Goal: Task Accomplishment & Management: Manage account settings

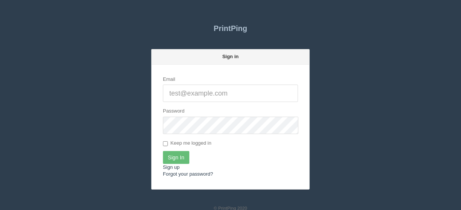
click at [181, 92] on input "Email" at bounding box center [230, 93] width 135 height 17
type input "[EMAIL_ADDRESS][DOMAIN_NAME]"
click at [180, 156] on input "Sign In" at bounding box center [176, 157] width 26 height 13
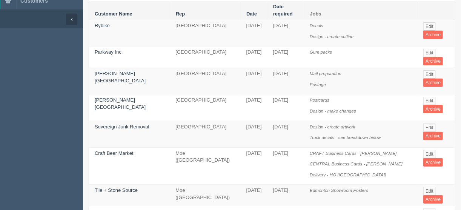
scroll to position [60, 0]
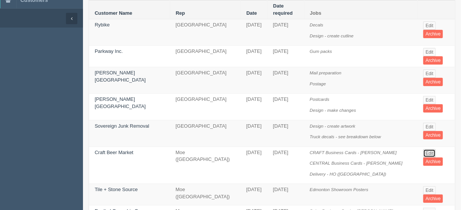
click at [425, 149] on link "Edit" at bounding box center [430, 153] width 12 height 8
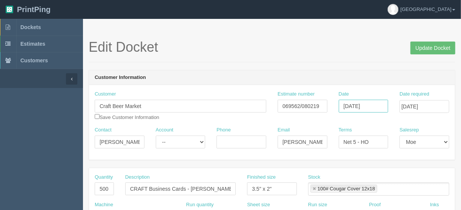
click at [373, 105] on input "September 09, 2025" at bounding box center [364, 106] width 50 height 13
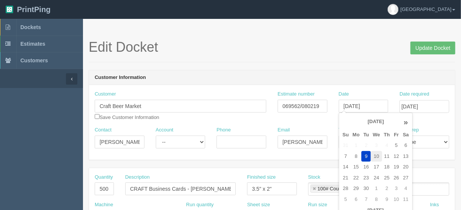
drag, startPoint x: 378, startPoint y: 153, endPoint x: 393, endPoint y: 133, distance: 24.7
click at [378, 153] on td "10" at bounding box center [376, 156] width 11 height 11
type input "September 10, 2025"
click at [417, 103] on input "September 11, 2025" at bounding box center [425, 106] width 50 height 13
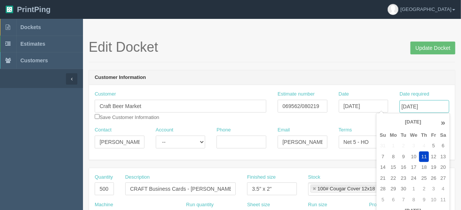
scroll to position [0, 0]
click at [433, 155] on td "12" at bounding box center [433, 156] width 9 height 11
type input "September 12, 2025"
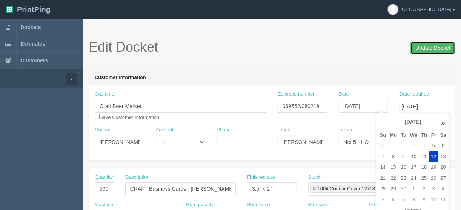
click at [429, 47] on input "Update Docket" at bounding box center [433, 48] width 45 height 13
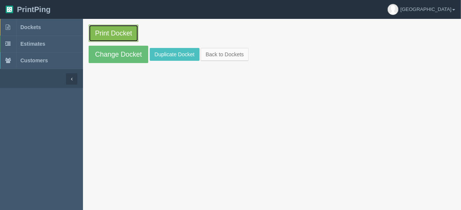
click at [111, 32] on link "Print Docket" at bounding box center [114, 33] width 50 height 17
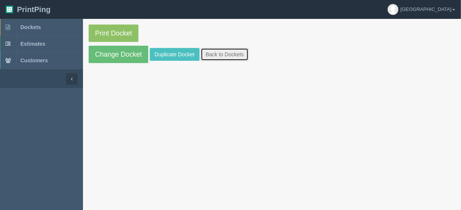
drag, startPoint x: 213, startPoint y: 52, endPoint x: 229, endPoint y: 52, distance: 15.5
click at [213, 52] on link "Back to Dockets" at bounding box center [225, 54] width 48 height 13
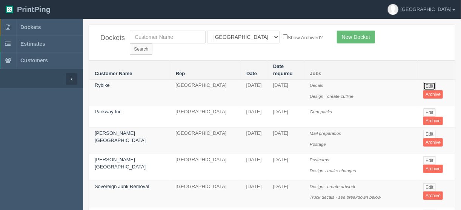
click at [425, 82] on link "Edit" at bounding box center [430, 86] width 12 height 8
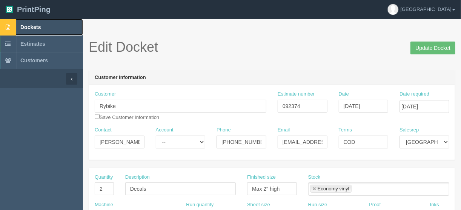
click at [28, 25] on span "Dockets" at bounding box center [30, 27] width 20 height 6
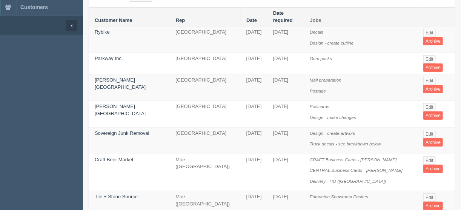
scroll to position [60, 0]
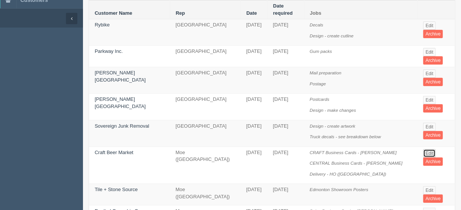
click at [428, 149] on link "Edit" at bounding box center [430, 153] width 12 height 8
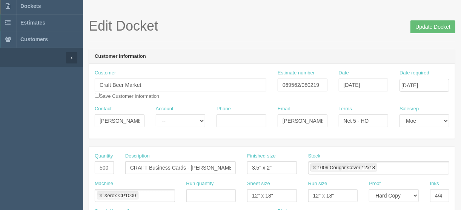
scroll to position [91, 0]
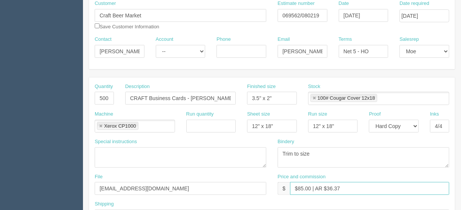
click at [301, 187] on input "$85.00 | AR $36.37" at bounding box center [369, 188] width 159 height 13
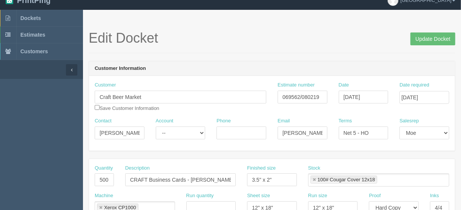
scroll to position [0, 0]
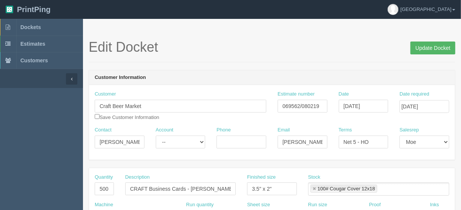
type input "$95.00 | AR $41.71"
click at [432, 45] on input "Update Docket" at bounding box center [433, 48] width 45 height 13
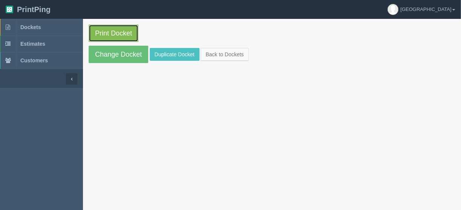
click at [110, 29] on link "Print Docket" at bounding box center [114, 33] width 50 height 17
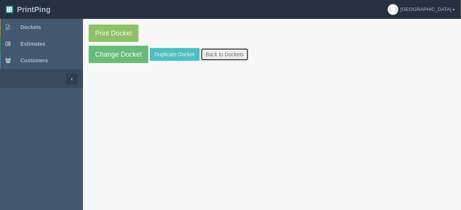
click at [222, 53] on link "Back to Dockets" at bounding box center [225, 54] width 48 height 13
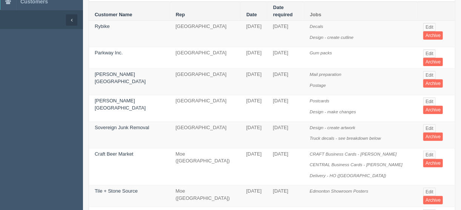
scroll to position [60, 0]
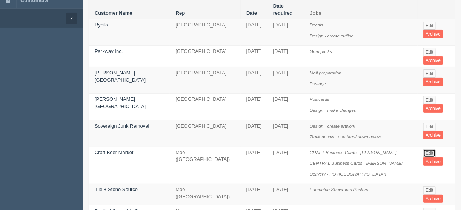
click at [429, 149] on link "Edit" at bounding box center [430, 153] width 12 height 8
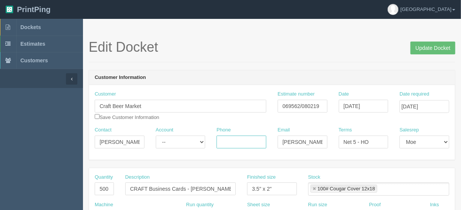
click at [232, 141] on input "Phone" at bounding box center [242, 142] width 50 height 13
type input "403-452-8856 ext. 100"
click at [432, 48] on input "Update Docket" at bounding box center [433, 48] width 45 height 13
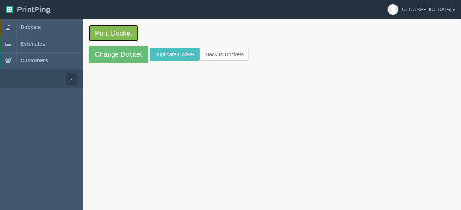
click at [117, 32] on link "Print Docket" at bounding box center [114, 33] width 50 height 17
